Goal: Check status: Check status

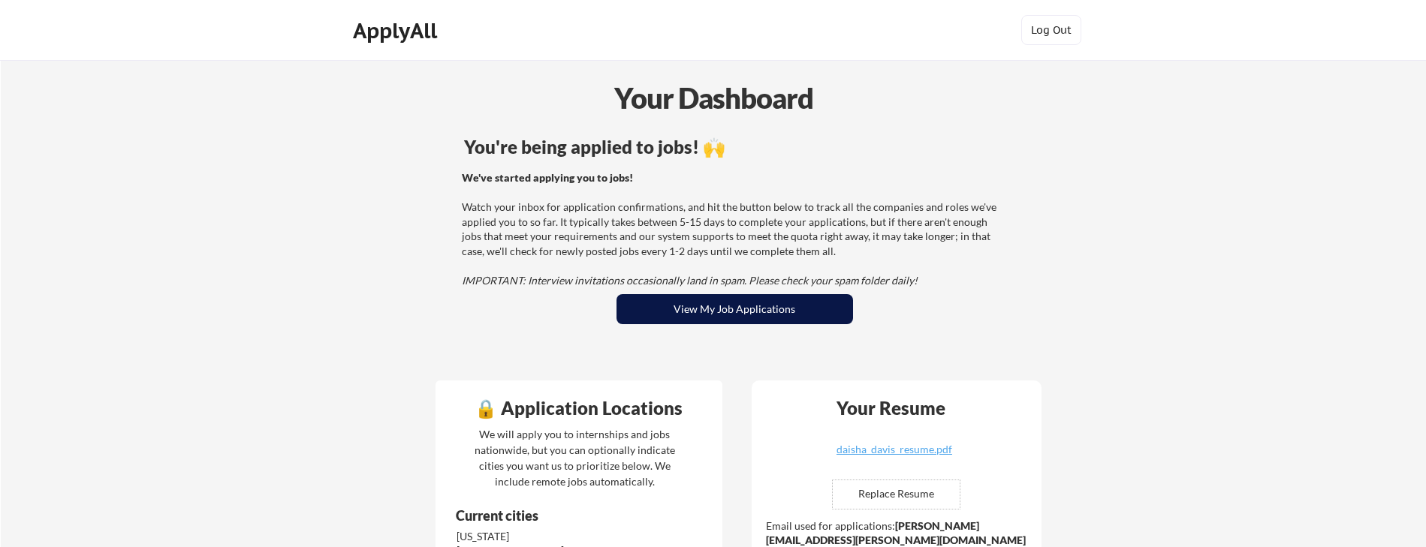
click at [799, 308] on button "View My Job Applications" at bounding box center [734, 309] width 236 height 30
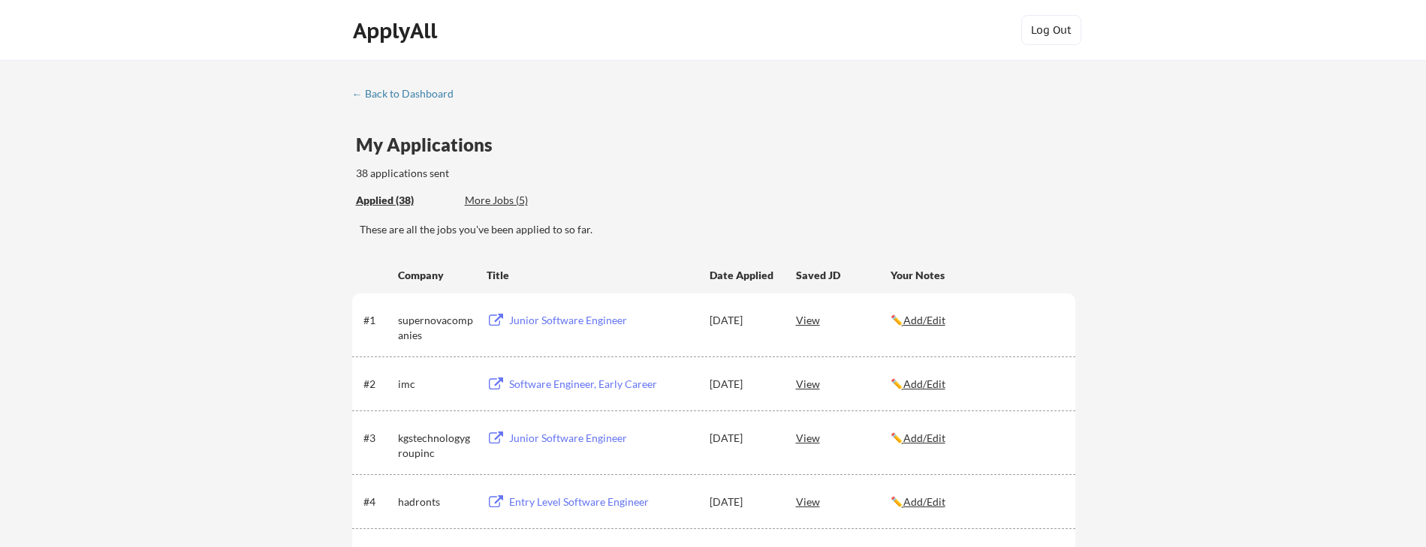
scroll to position [5, 0]
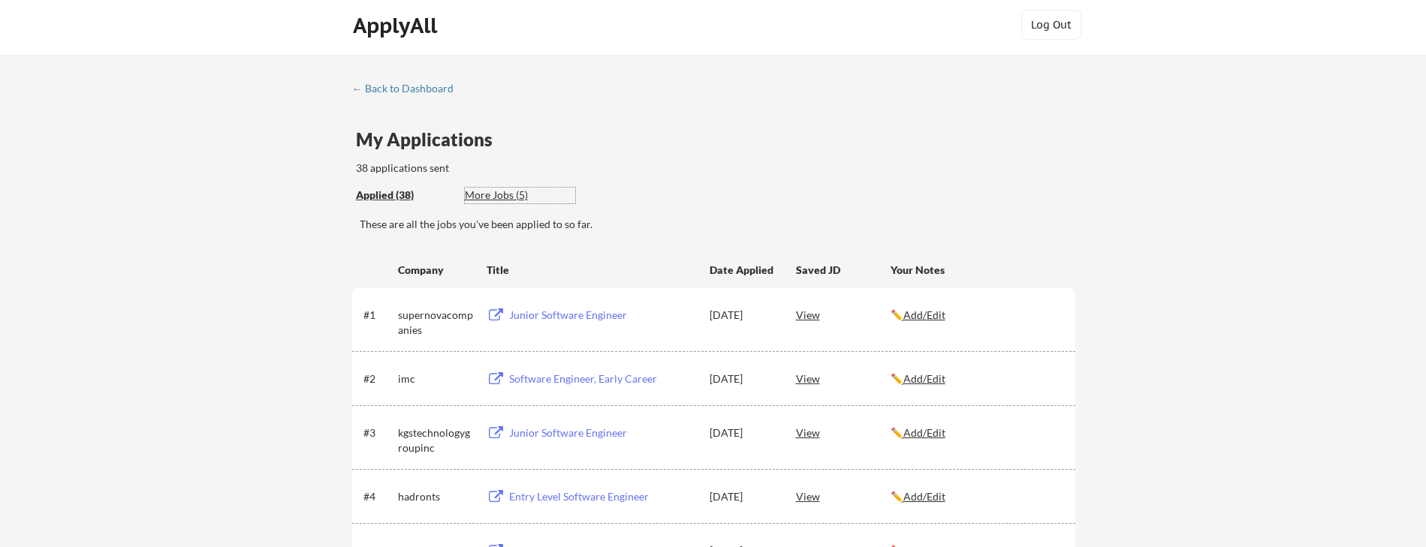
click at [487, 191] on div "More Jobs (5)" at bounding box center [520, 195] width 110 height 15
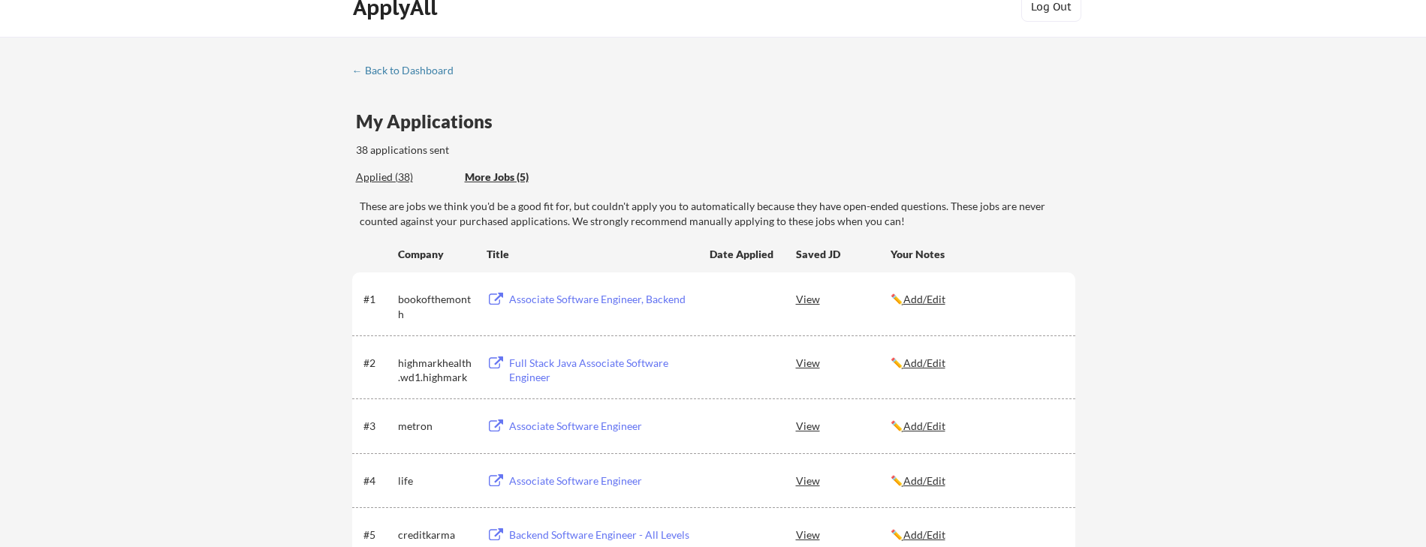
scroll to position [0, 0]
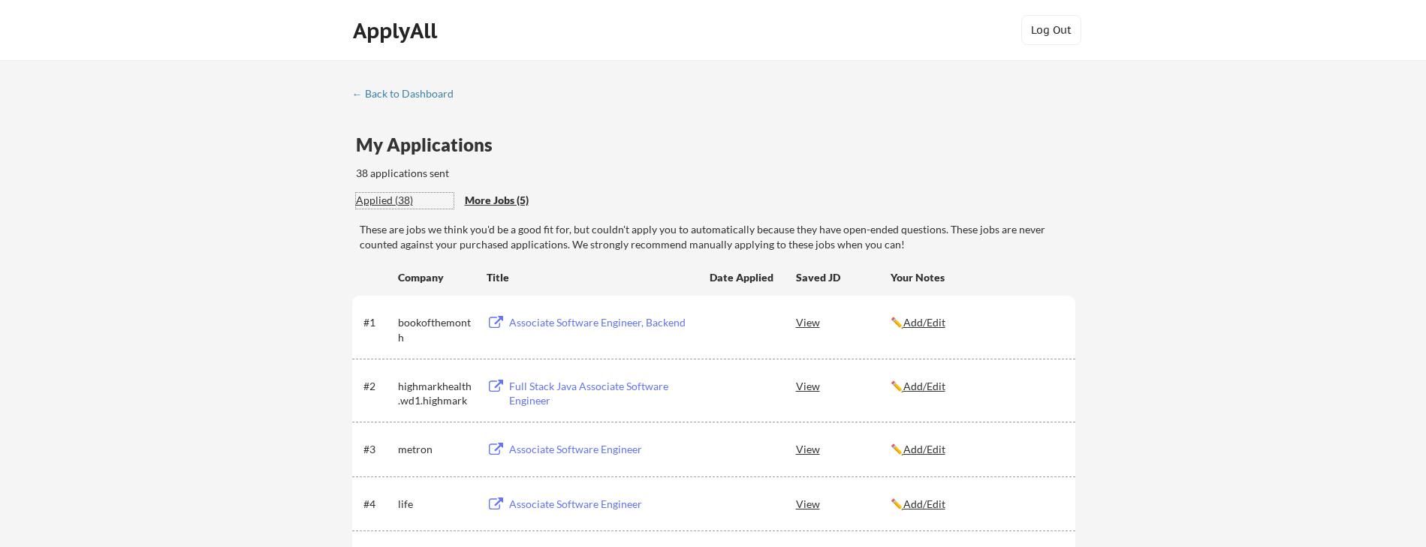
click at [399, 197] on div "Applied (38)" at bounding box center [405, 200] width 98 height 15
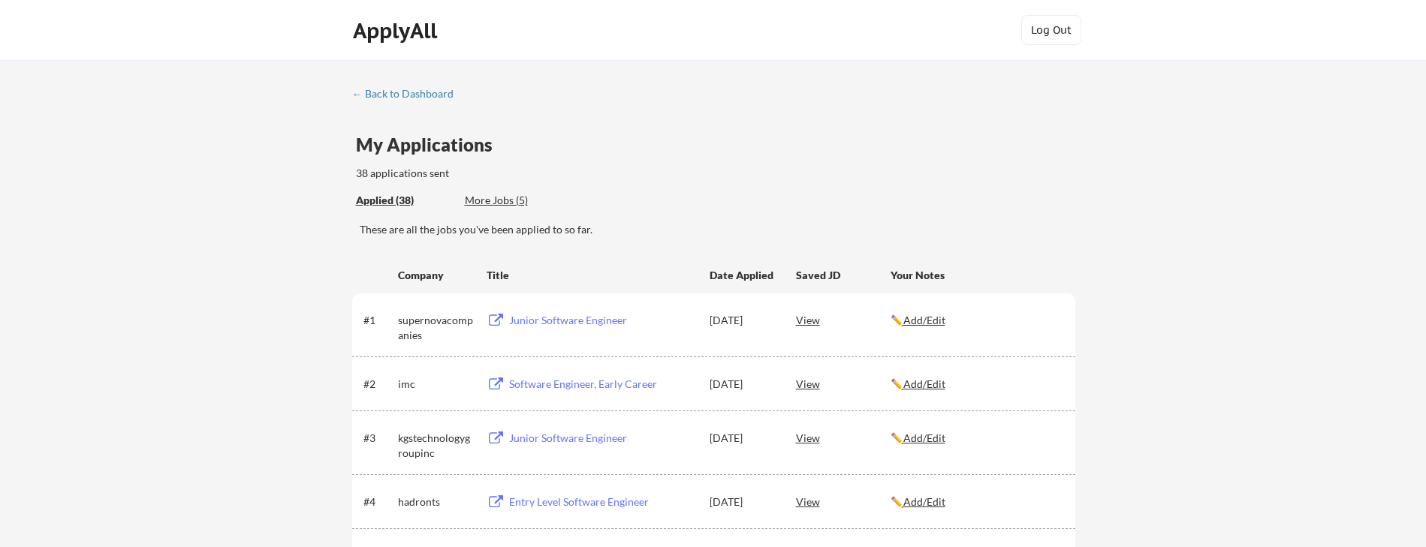
click at [401, 96] on div "← Back to Dashboard" at bounding box center [408, 94] width 113 height 11
